Goal: Information Seeking & Learning: Check status

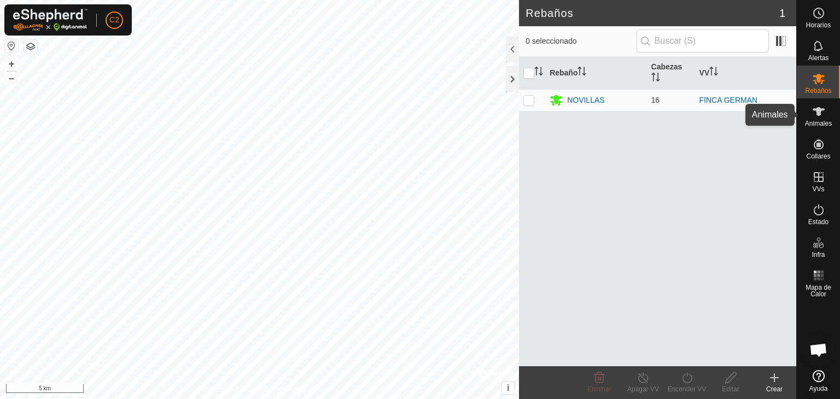
click at [818, 123] on span "Animales" at bounding box center [818, 123] width 27 height 7
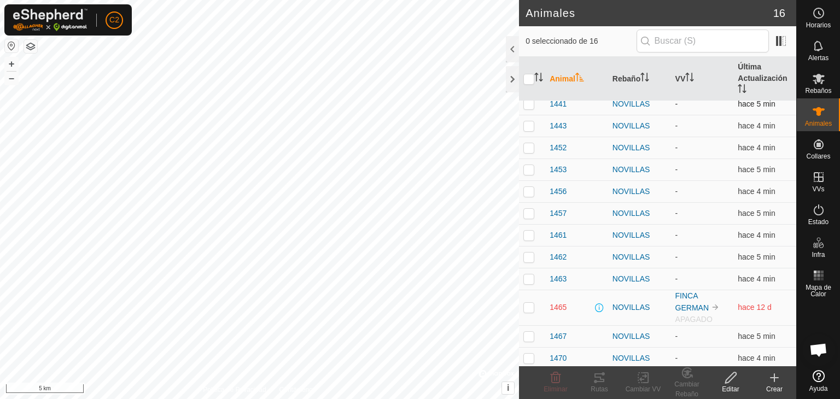
scroll to position [98, 0]
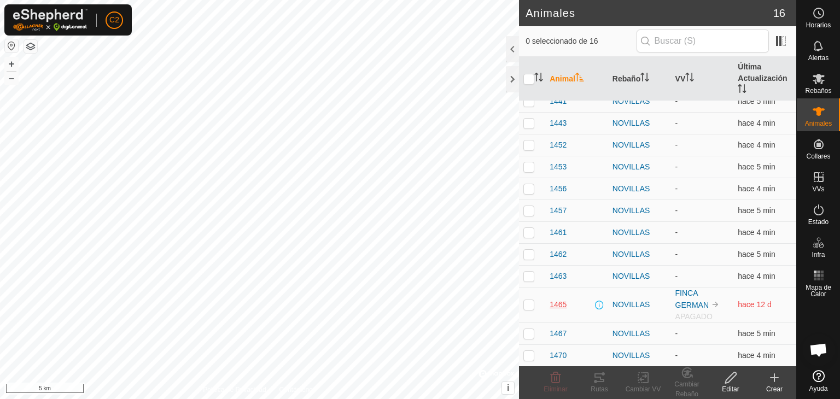
click at [560, 304] on span "1465" at bounding box center [558, 304] width 17 height 11
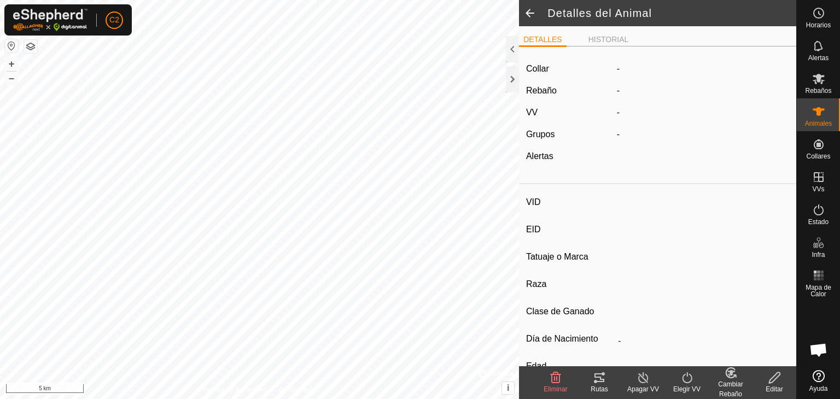
type input "1465"
type input "-"
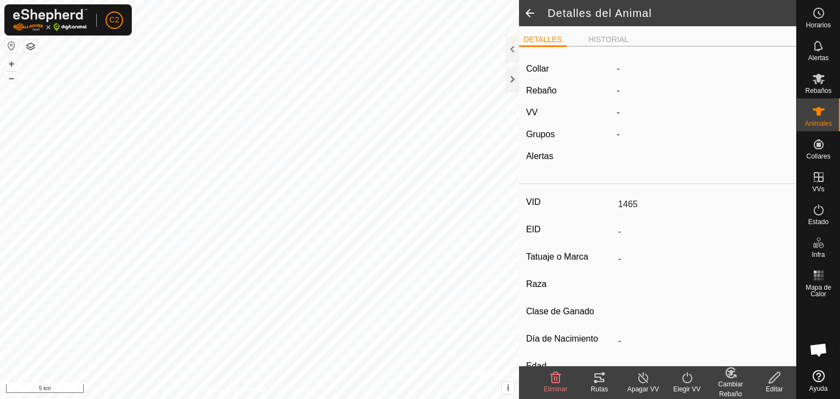
type input "-"
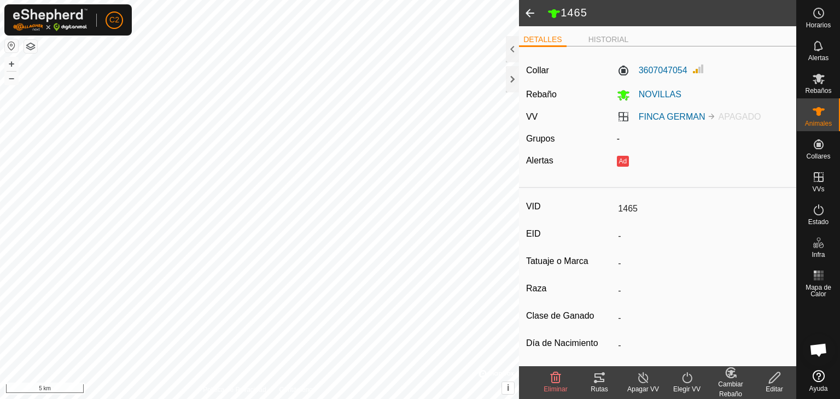
click at [621, 33] on ul "DETALLES HISTORIAL" at bounding box center [657, 40] width 277 height 14
click at [619, 40] on li "HISTORIAL" at bounding box center [608, 40] width 49 height 13
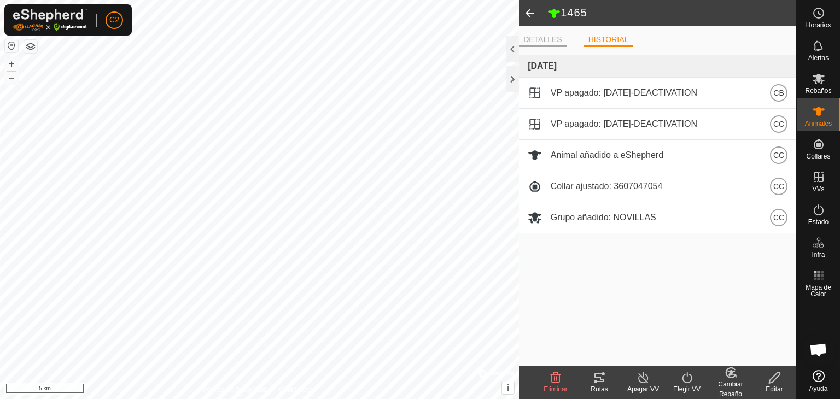
click at [537, 33] on ul "DETALLES HISTORIAL" at bounding box center [657, 40] width 277 height 14
click at [537, 39] on li "DETALLES" at bounding box center [543, 40] width 48 height 13
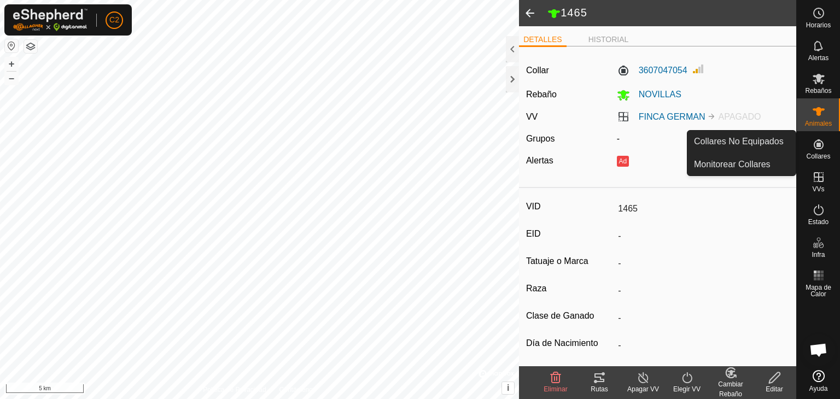
click at [816, 141] on icon at bounding box center [819, 144] width 10 height 10
click at [819, 147] on icon at bounding box center [819, 144] width 10 height 10
click at [742, 164] on link "Monitorear Collares" at bounding box center [742, 165] width 108 height 22
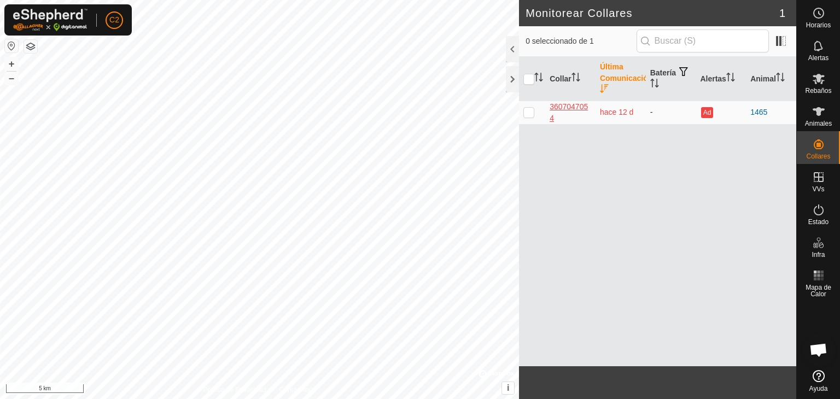
click at [570, 104] on div "3607047054" at bounding box center [571, 112] width 42 height 23
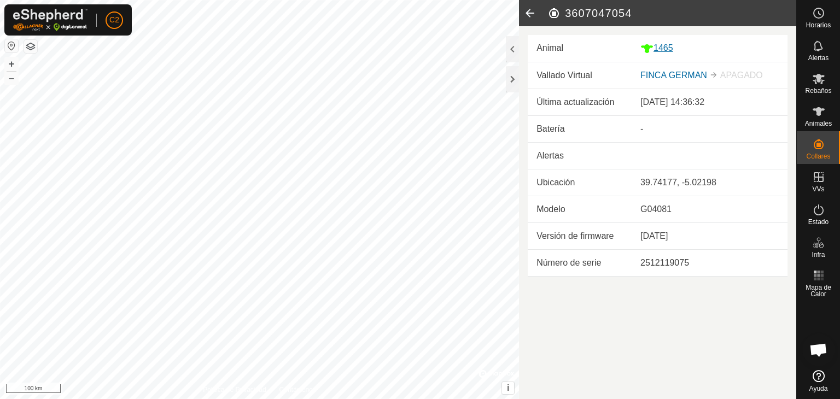
click at [666, 44] on div "1465" at bounding box center [709, 49] width 138 height 14
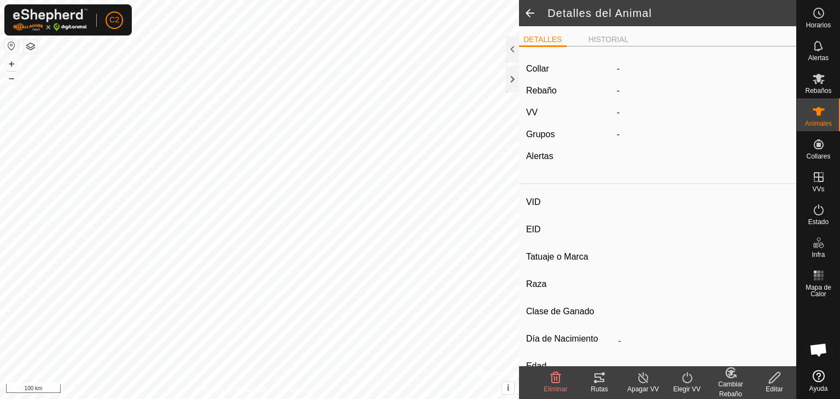
type input "1465"
type input "-"
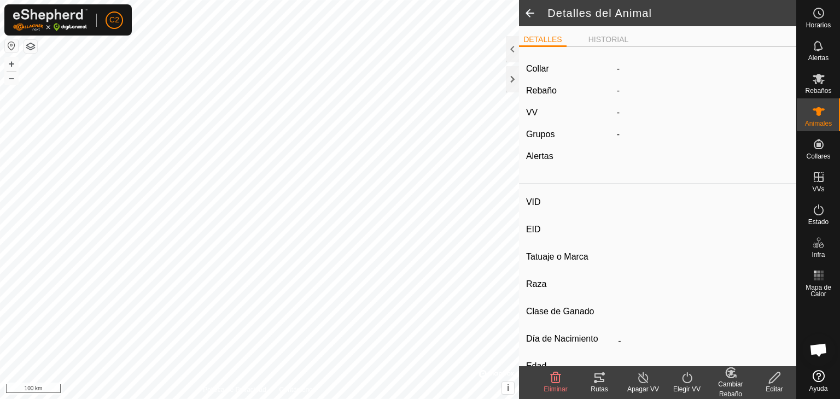
type input "-"
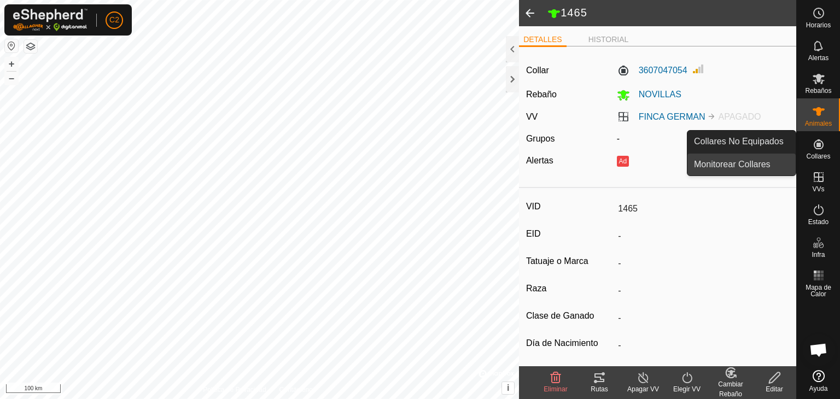
click at [722, 167] on link "Monitorear Collares" at bounding box center [742, 165] width 108 height 22
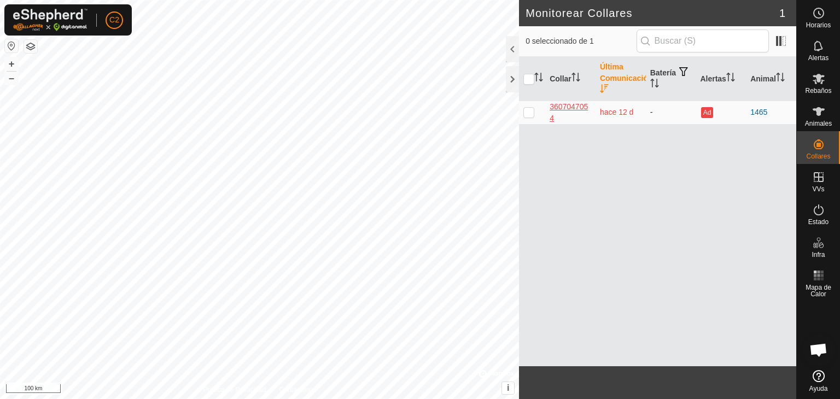
click at [572, 104] on div "3607047054" at bounding box center [571, 112] width 42 height 23
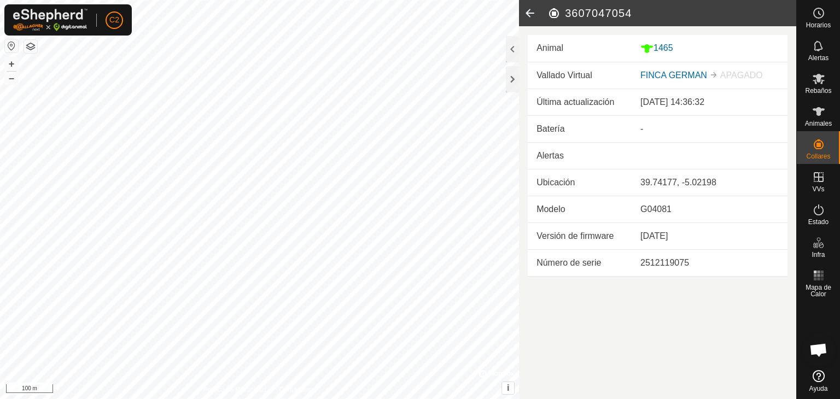
click at [394, 399] on html "C2 Horarios Alertas Rebaños Animales Collares VVs Estado Infra Mapa de Calor Ay…" at bounding box center [420, 199] width 840 height 399
click at [814, 117] on icon at bounding box center [818, 111] width 13 height 13
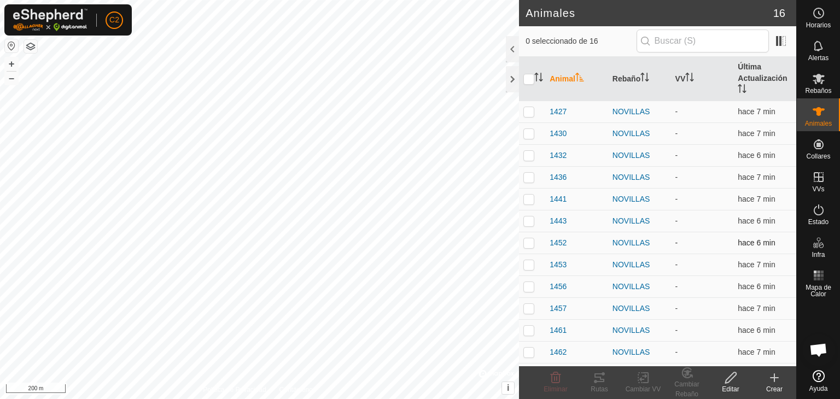
scroll to position [98, 0]
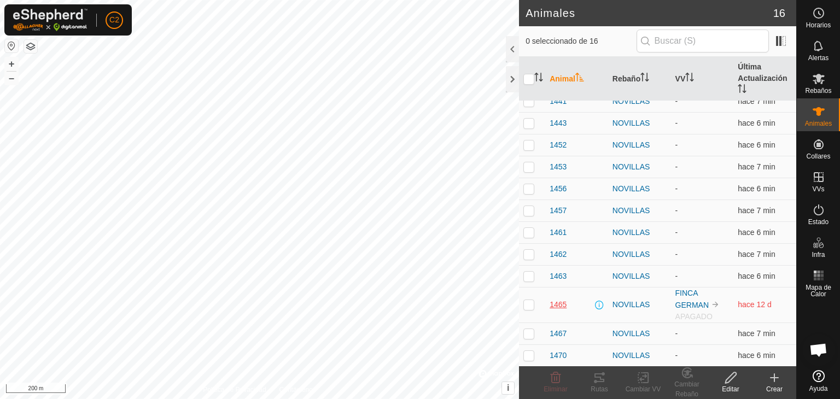
click at [552, 301] on span "1465" at bounding box center [558, 304] width 17 height 11
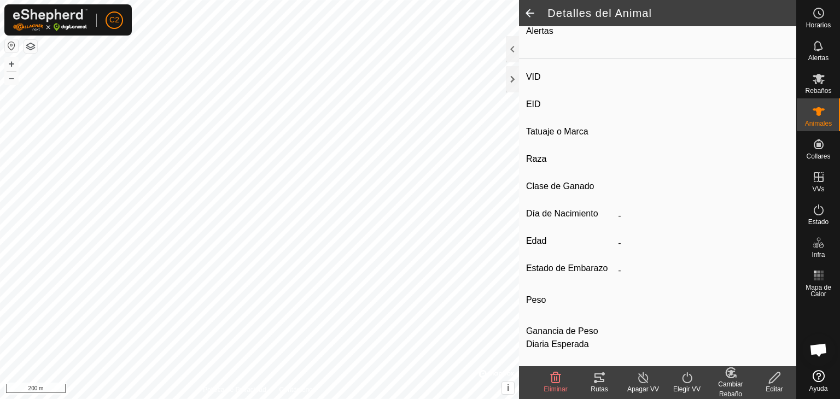
type input "1465"
type input "-"
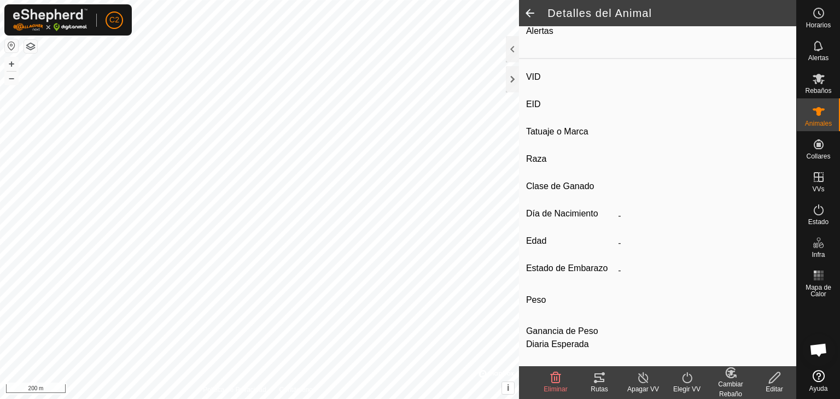
type input "-"
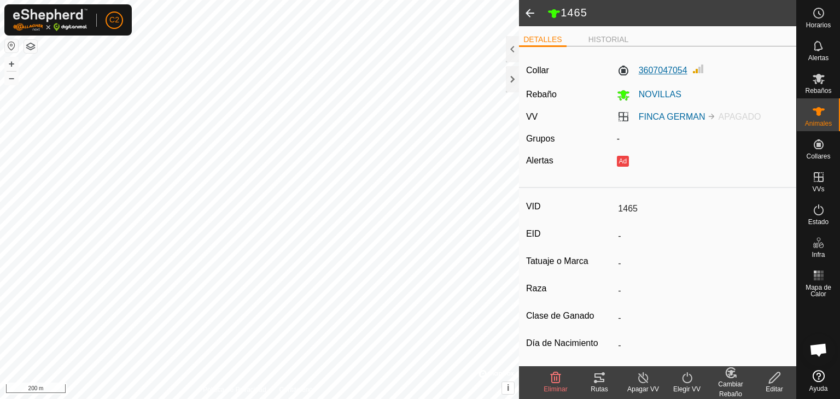
click at [656, 72] on label "3607047054" at bounding box center [652, 70] width 71 height 13
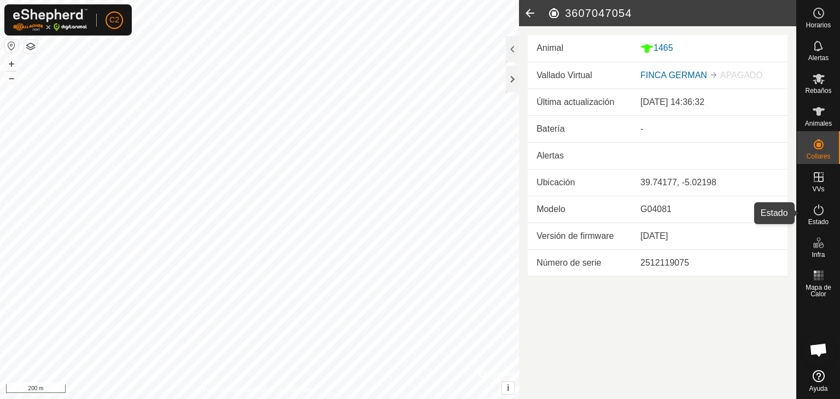
click at [817, 217] on es-activation-svg-icon at bounding box center [819, 210] width 20 height 18
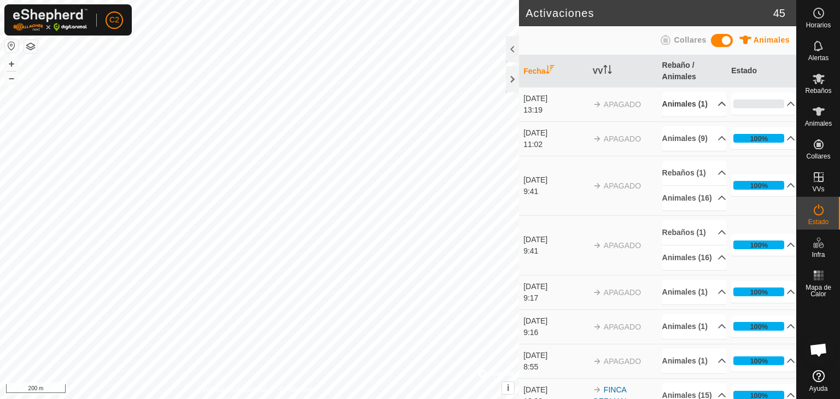
click at [711, 109] on p-accordion-header "Animales (1)" at bounding box center [694, 104] width 64 height 25
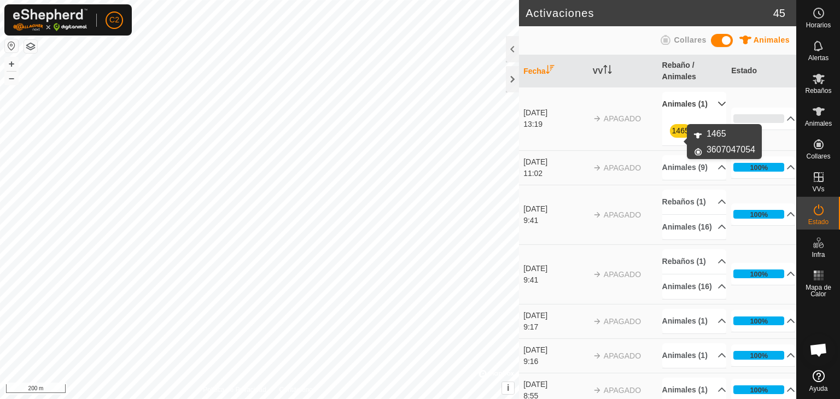
click at [677, 135] on link "1465" at bounding box center [680, 130] width 17 height 9
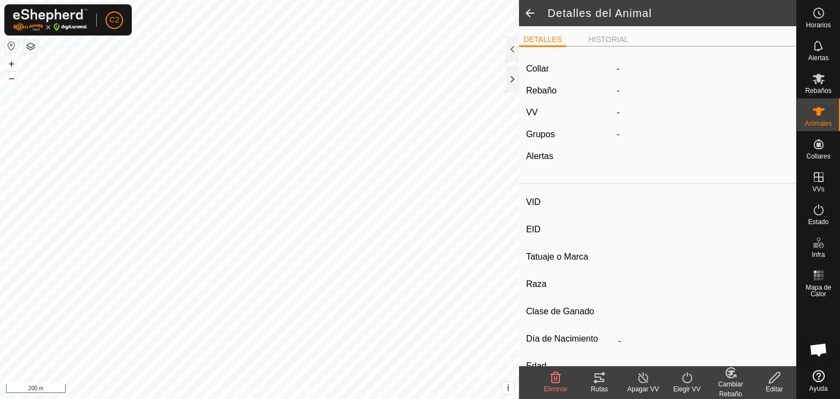
type input "1465"
type input "-"
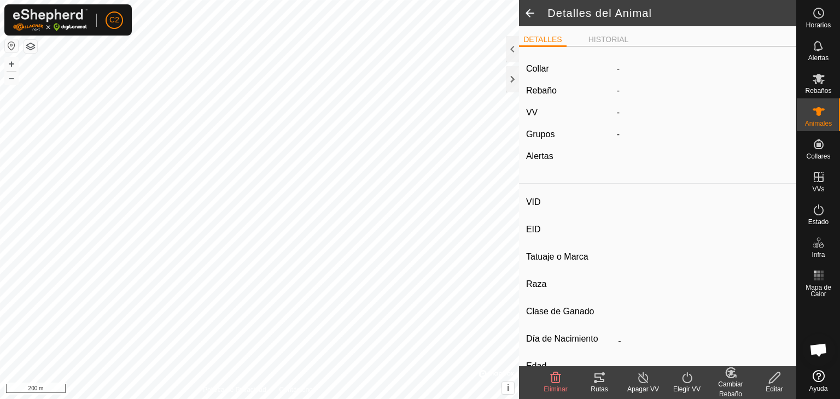
type input "-"
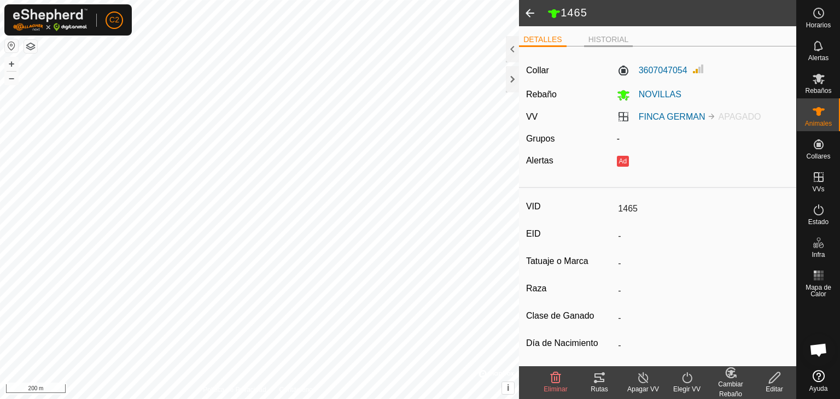
click at [598, 34] on li "HISTORIAL" at bounding box center [608, 40] width 49 height 13
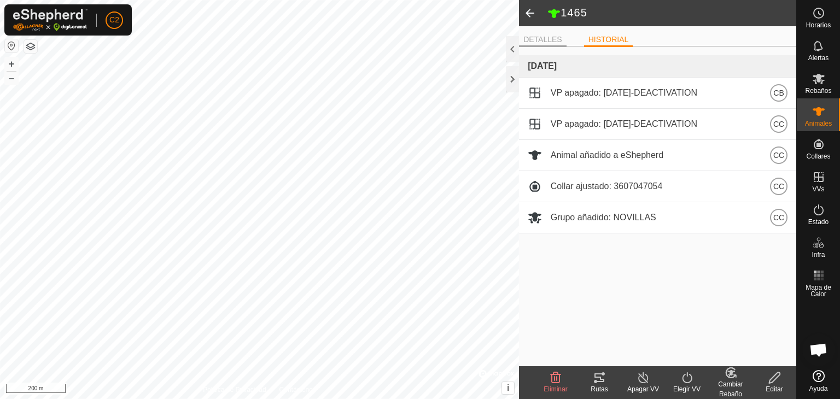
click at [545, 40] on li "DETALLES" at bounding box center [543, 40] width 48 height 13
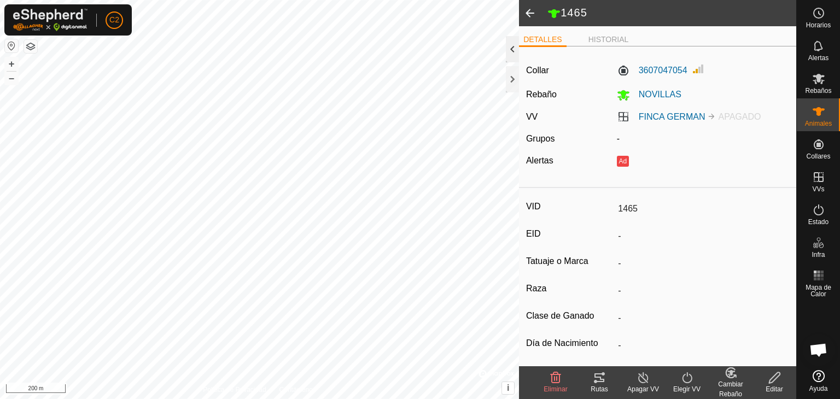
click at [511, 49] on div at bounding box center [512, 49] width 13 height 26
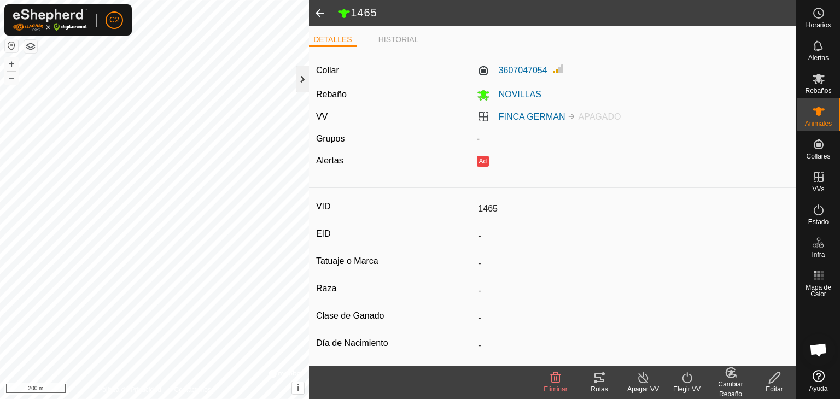
click at [298, 78] on div at bounding box center [302, 79] width 13 height 26
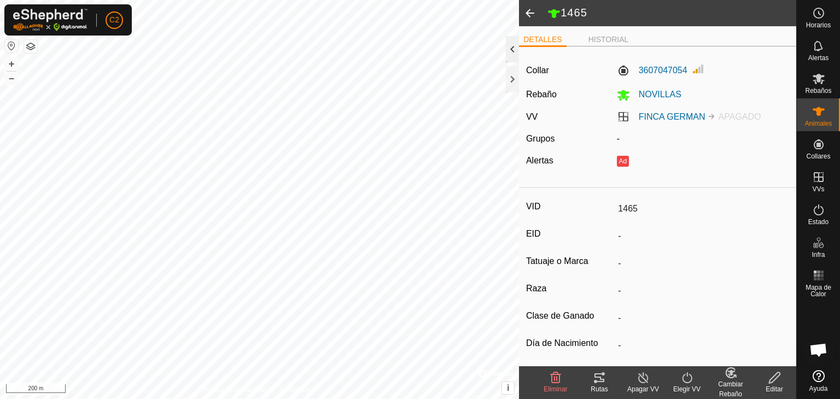
click at [510, 44] on div at bounding box center [512, 49] width 13 height 26
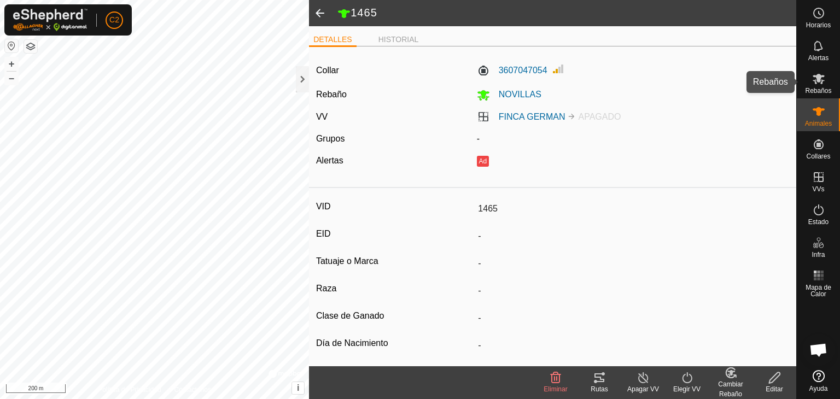
click at [825, 77] on es-mob-svg-icon at bounding box center [819, 79] width 20 height 18
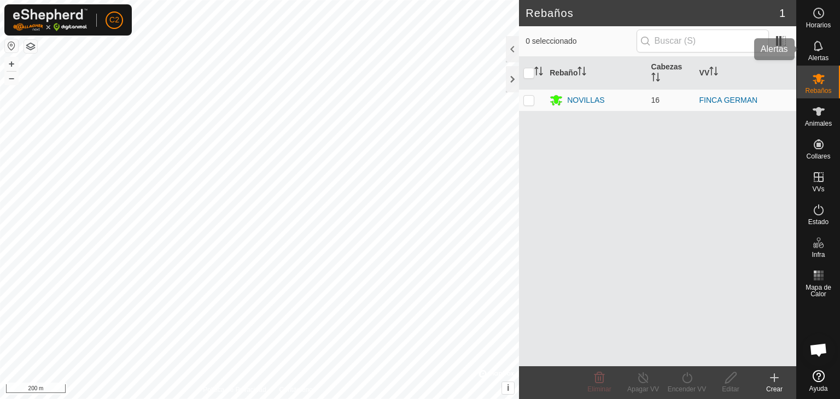
click at [823, 49] on icon at bounding box center [818, 45] width 13 height 13
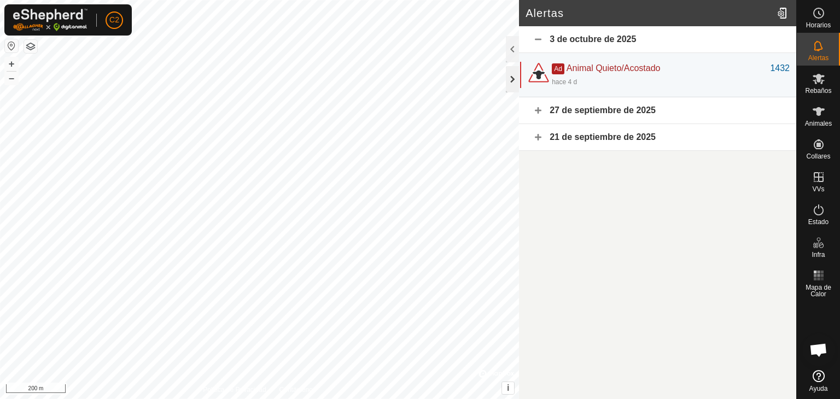
click at [514, 75] on div at bounding box center [512, 79] width 13 height 26
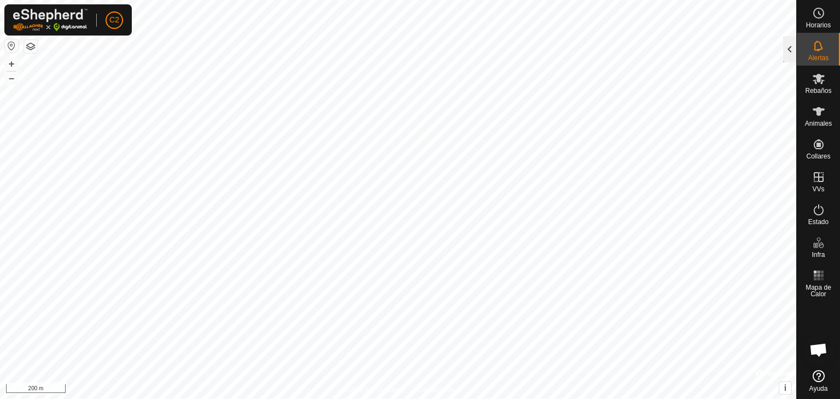
click at [785, 46] on div at bounding box center [789, 49] width 13 height 26
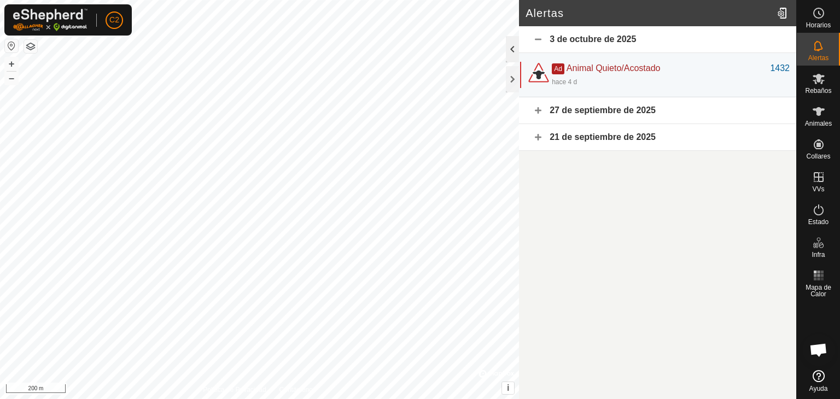
click at [513, 54] on div at bounding box center [512, 49] width 13 height 26
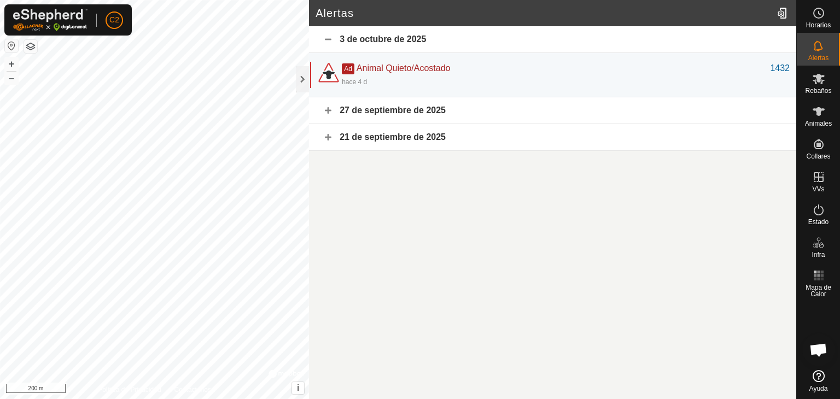
click at [328, 110] on div "27 de septiembre de 2025" at bounding box center [552, 110] width 487 height 27
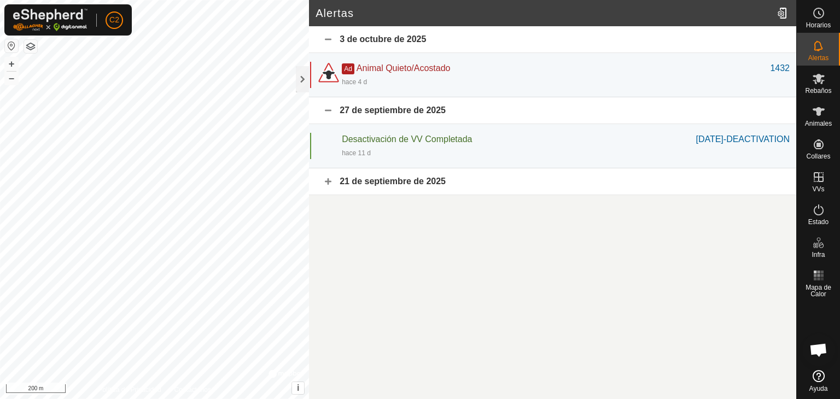
click at [328, 182] on div "21 de septiembre de 2025" at bounding box center [552, 181] width 487 height 27
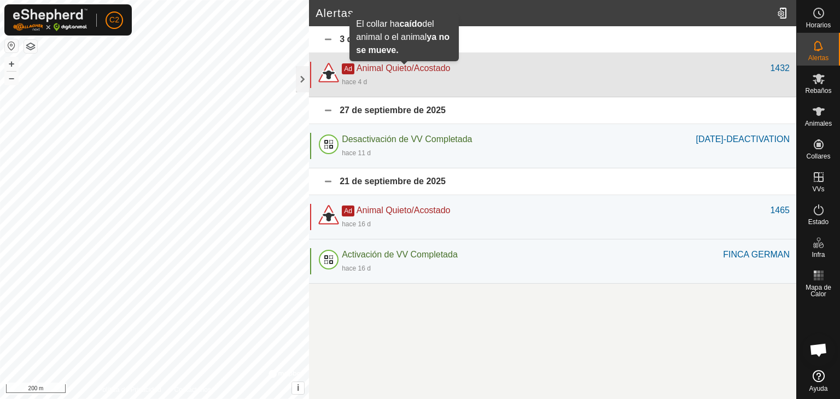
click at [407, 67] on span "Animal Quieto/Acostado" at bounding box center [404, 67] width 94 height 9
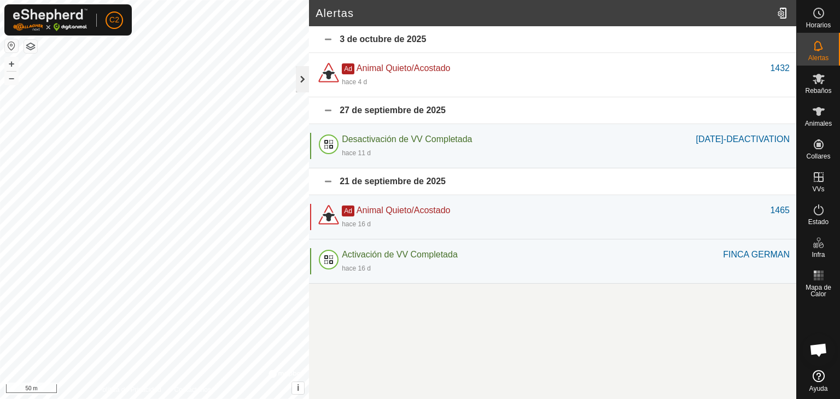
click at [300, 78] on div at bounding box center [302, 79] width 13 height 26
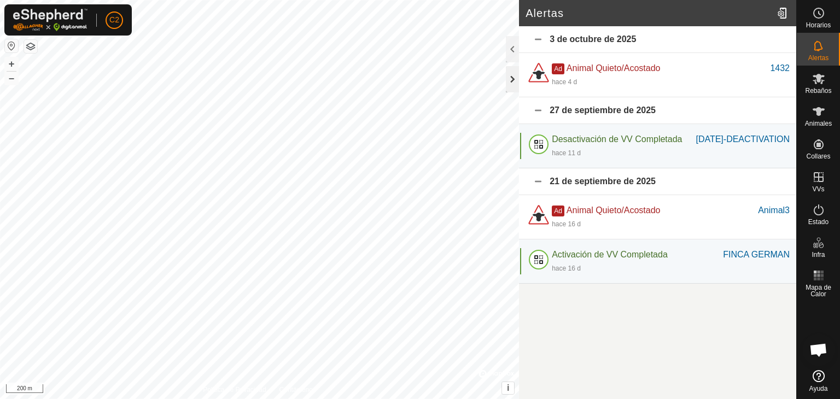
click at [509, 80] on div at bounding box center [512, 79] width 13 height 26
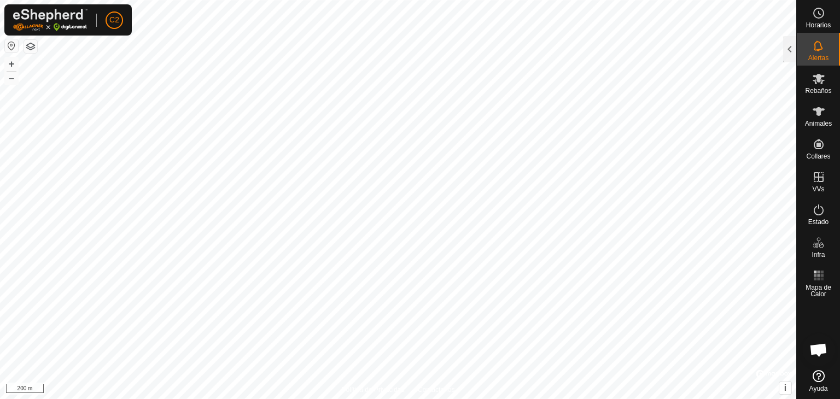
click at [471, 399] on html "C2 Horarios Alertas Rebaños Animales Collares VVs Estado Infra Mapa de Calor Ay…" at bounding box center [420, 199] width 840 height 399
